Goal: Task Accomplishment & Management: Use online tool/utility

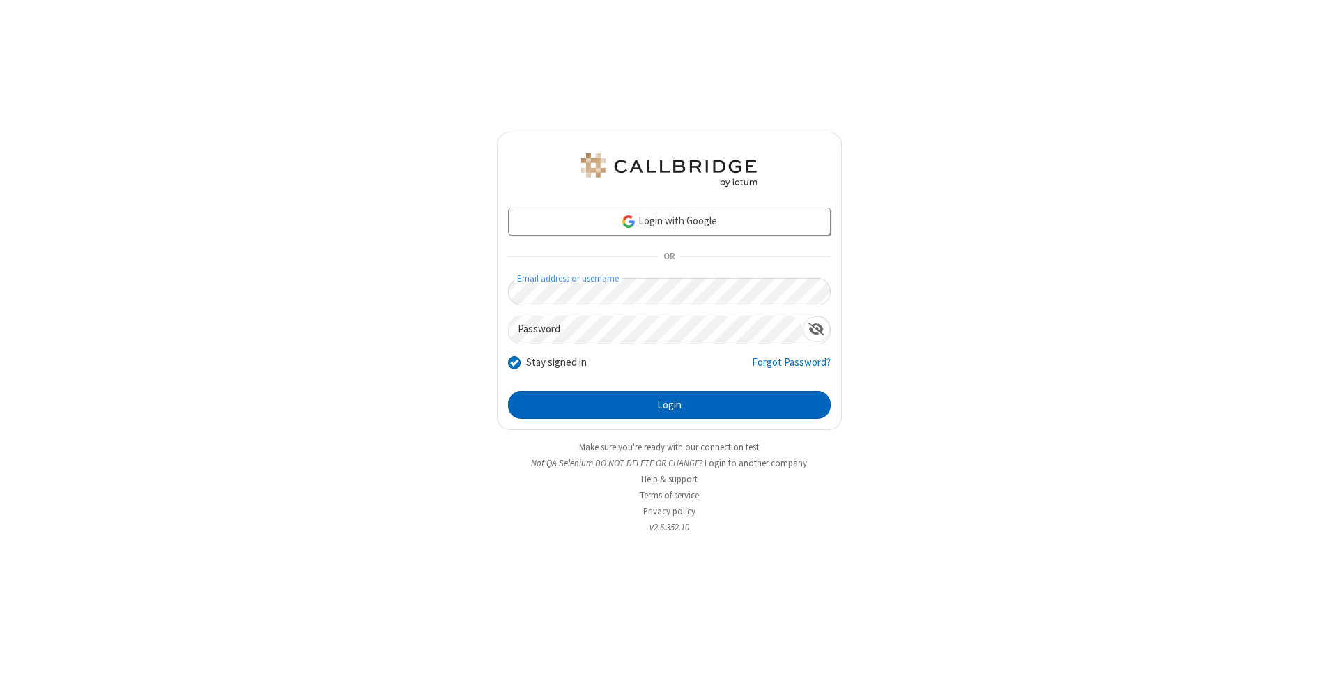
click at [669, 405] on button "Login" at bounding box center [669, 405] width 323 height 28
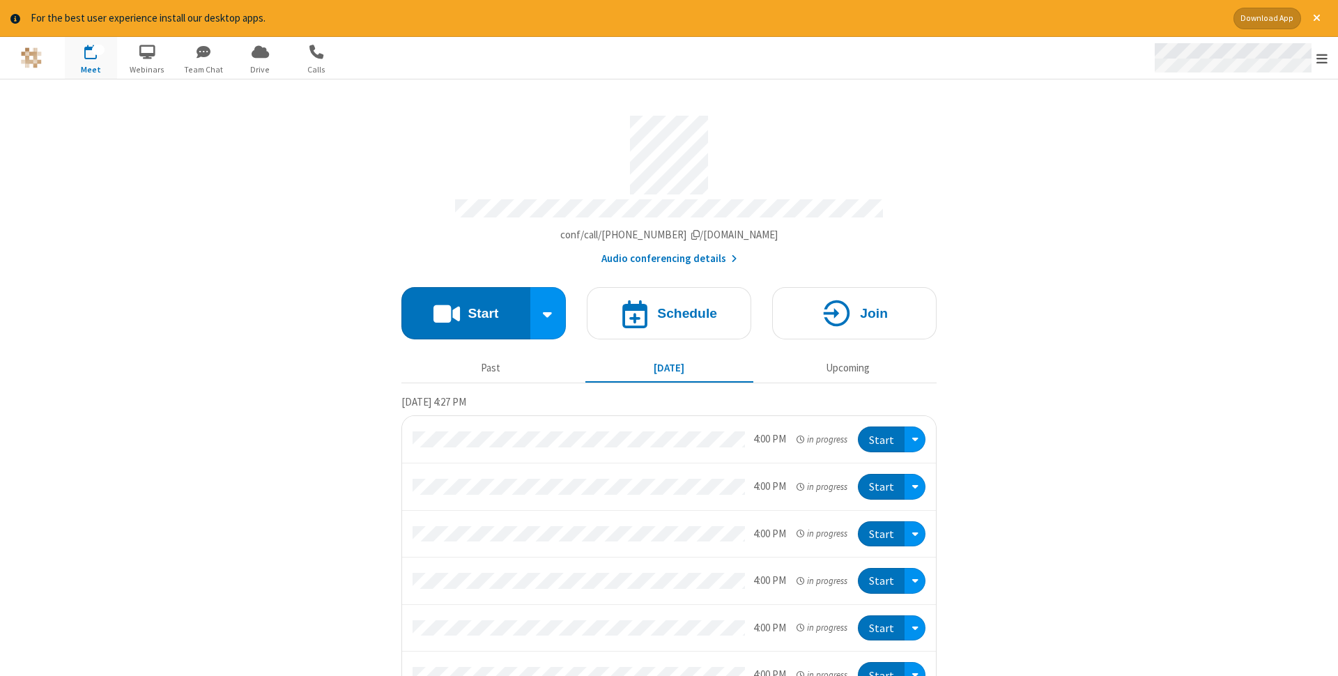
click at [1322, 58] on span "Open menu" at bounding box center [1321, 59] width 11 height 14
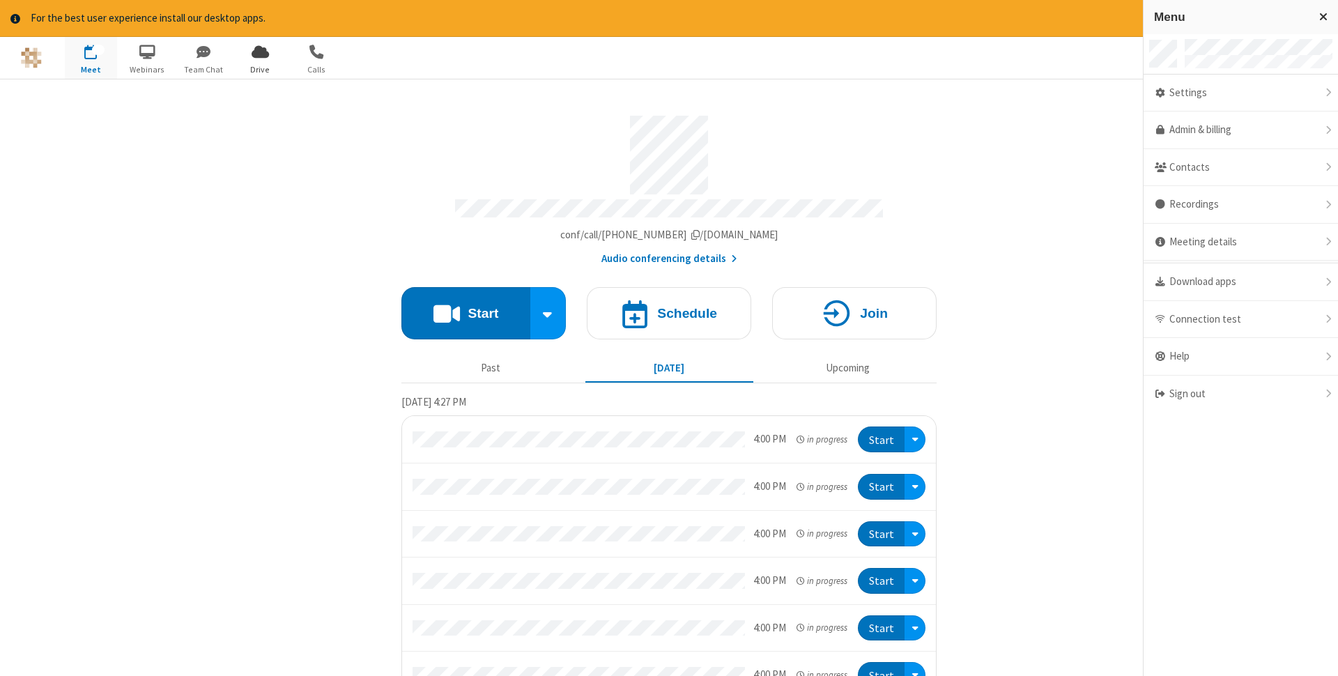
click at [260, 69] on span "Drive" at bounding box center [260, 69] width 52 height 13
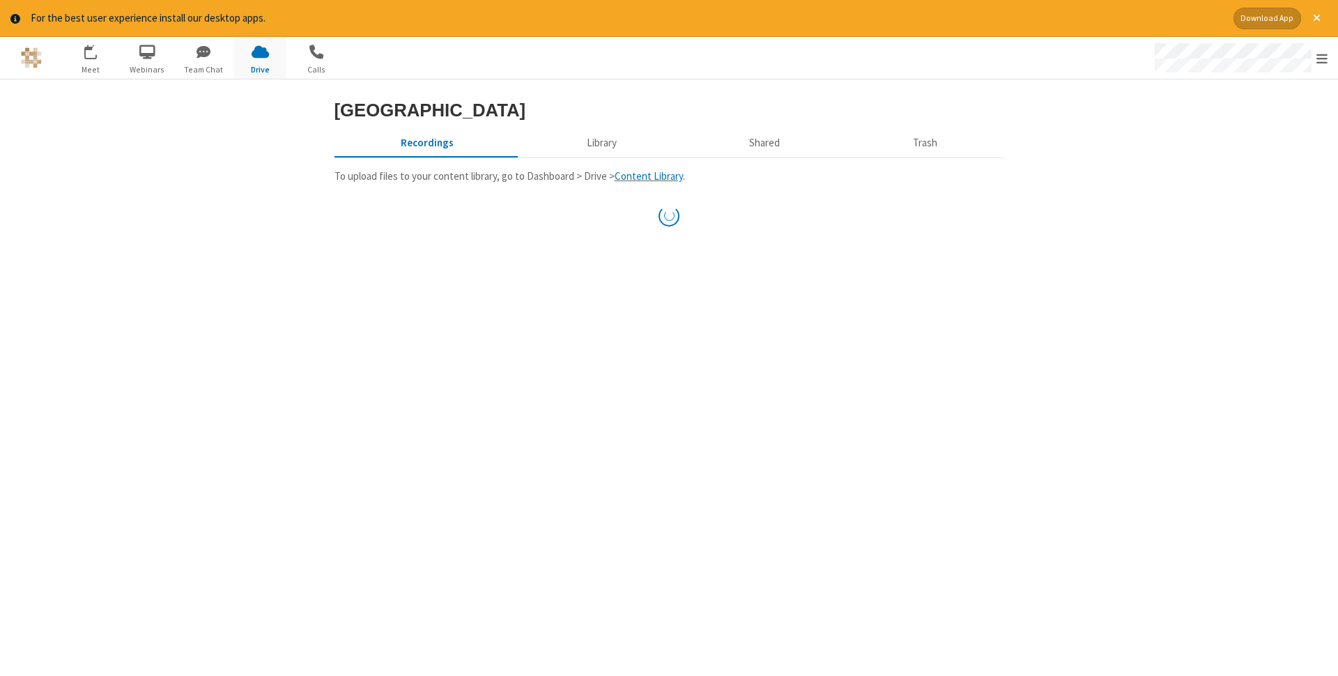
click at [599, 157] on button "Library" at bounding box center [601, 143] width 163 height 26
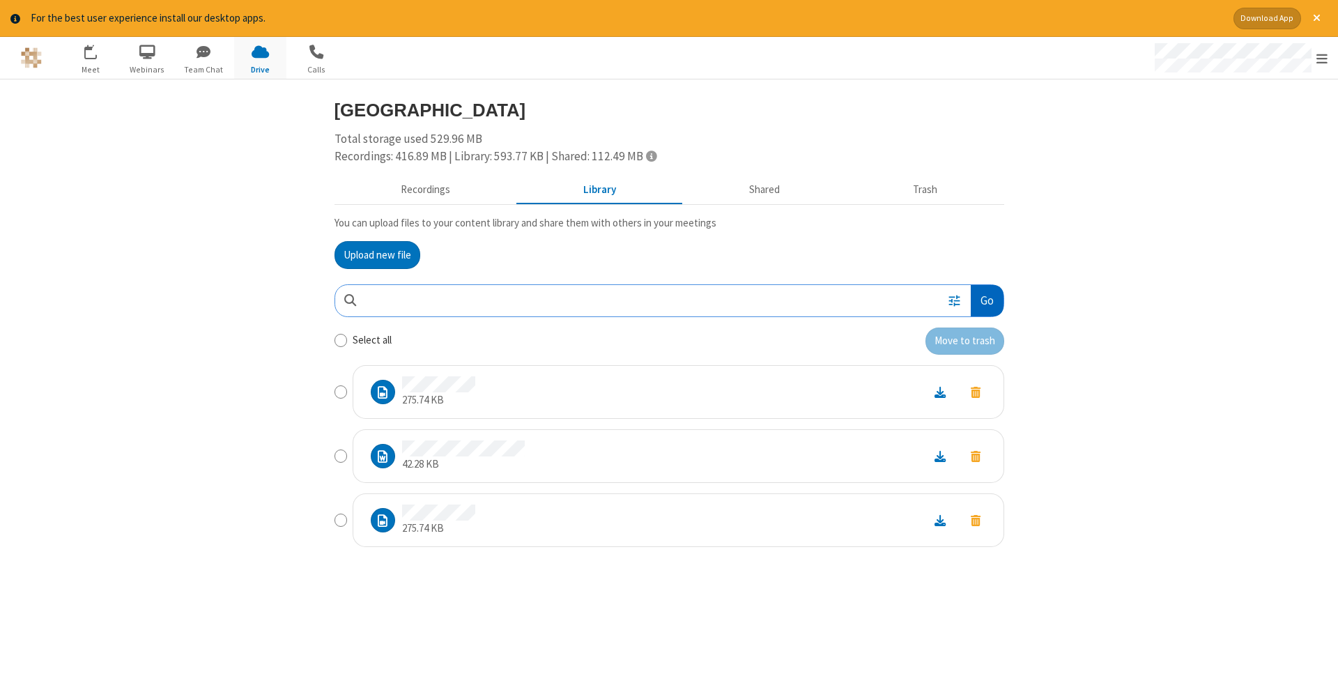
click at [986, 300] on button "Go" at bounding box center [987, 300] width 32 height 31
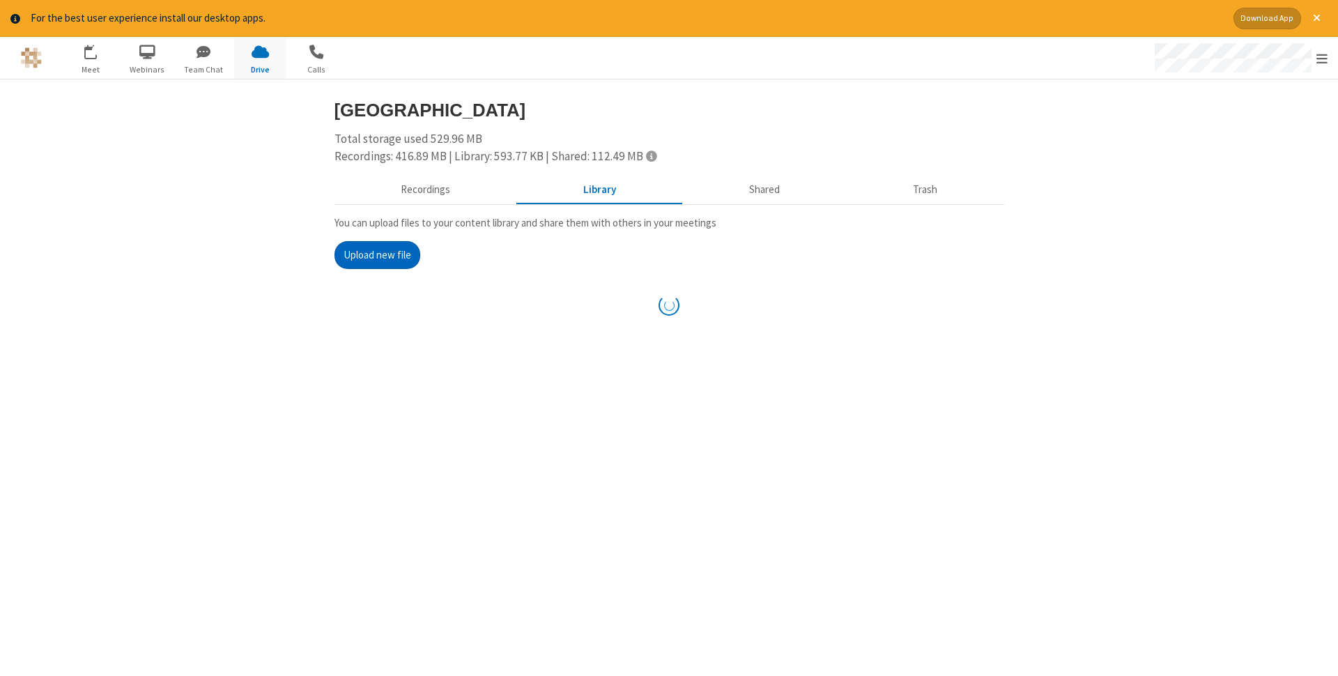
click at [377, 254] on button "Upload new file" at bounding box center [377, 255] width 86 height 28
